Goal: Transaction & Acquisition: Download file/media

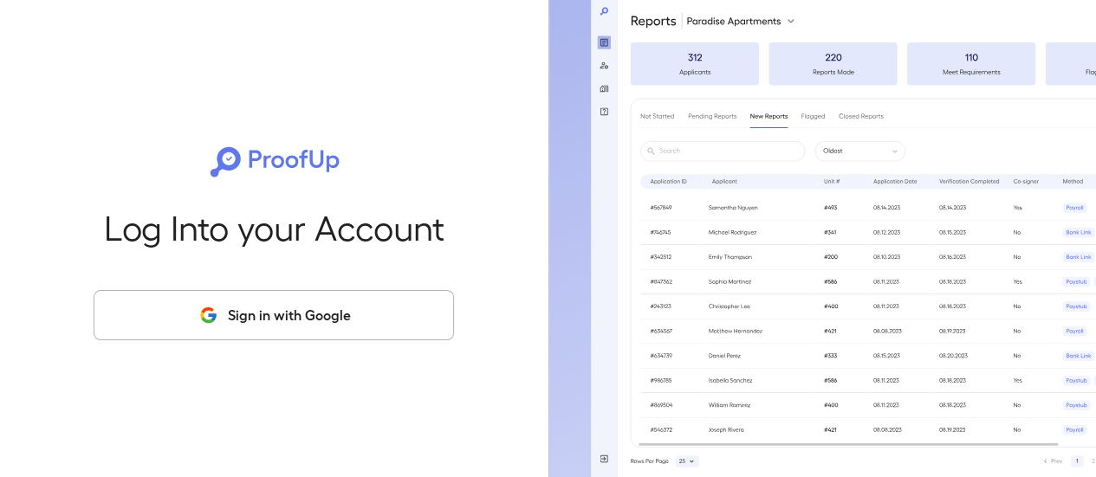
click at [312, 325] on button "Sign in with Google" at bounding box center [274, 315] width 360 height 50
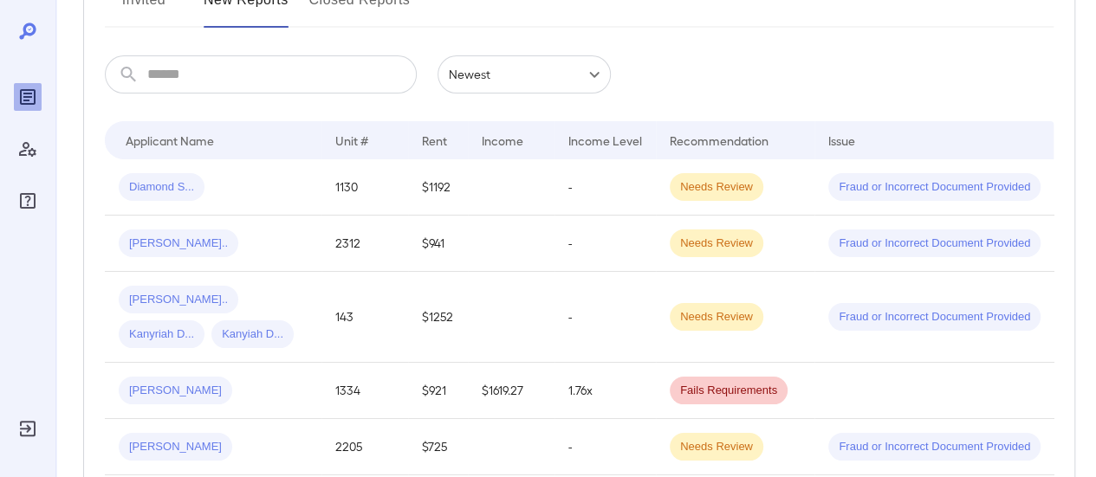
scroll to position [260, 0]
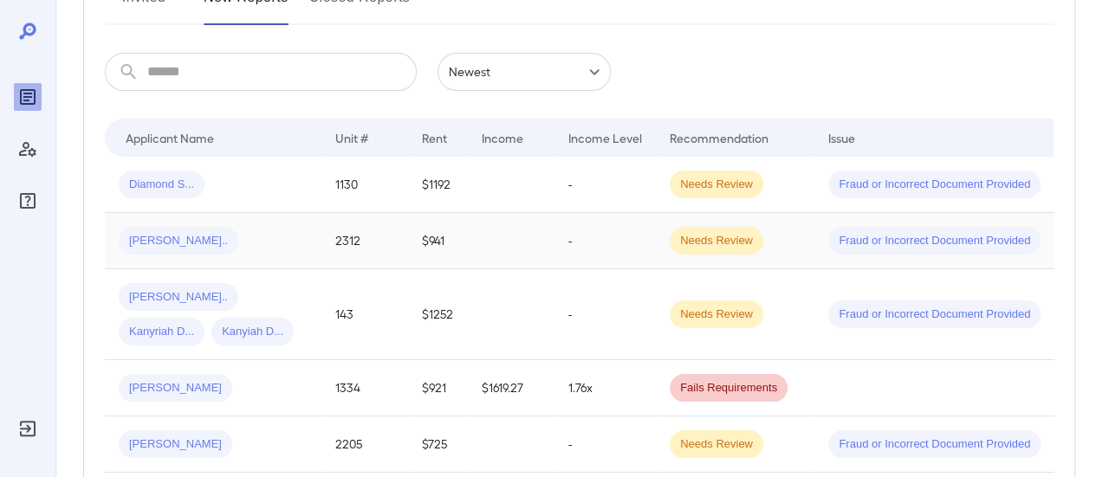
click at [241, 234] on div "[PERSON_NAME].." at bounding box center [213, 241] width 189 height 28
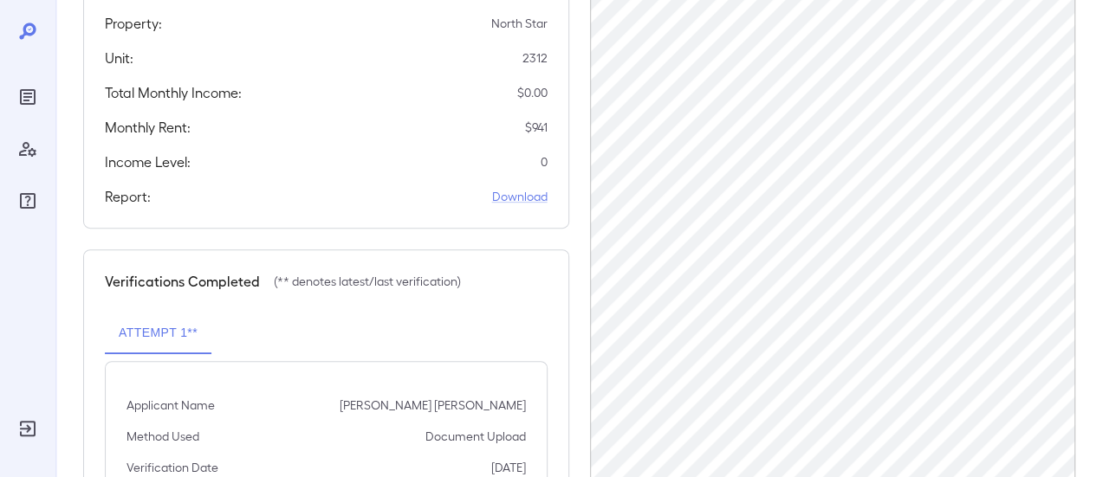
scroll to position [327, 0]
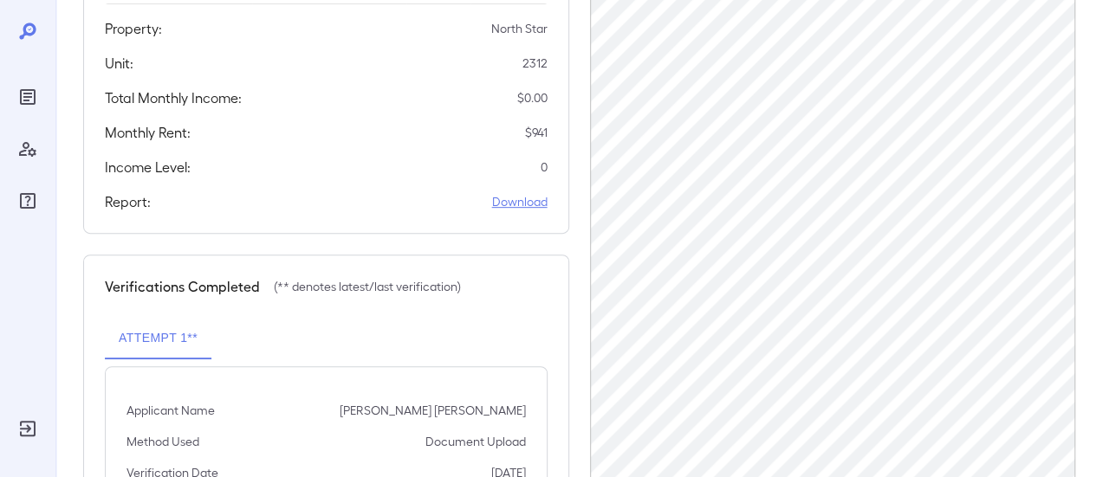
click at [513, 202] on link "Download" at bounding box center [519, 201] width 55 height 17
